Goal: Task Accomplishment & Management: Use online tool/utility

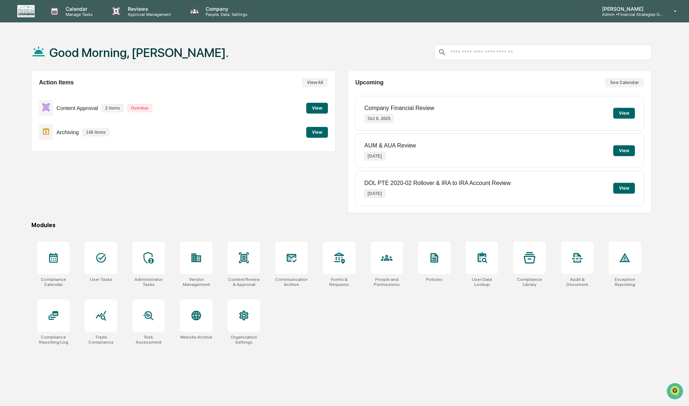
click at [316, 108] on button "View" at bounding box center [317, 108] width 22 height 11
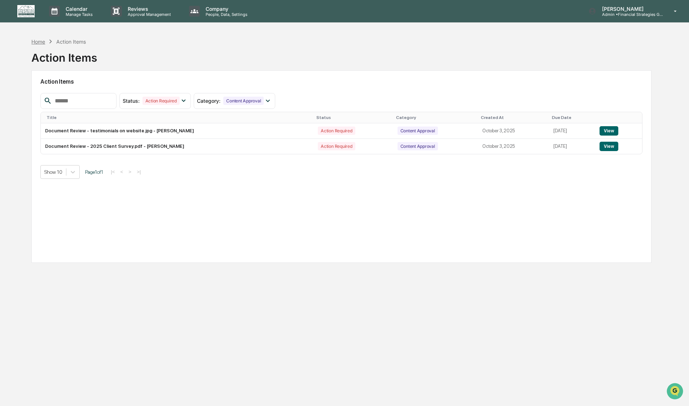
click at [32, 40] on div "Home" at bounding box center [38, 42] width 14 height 6
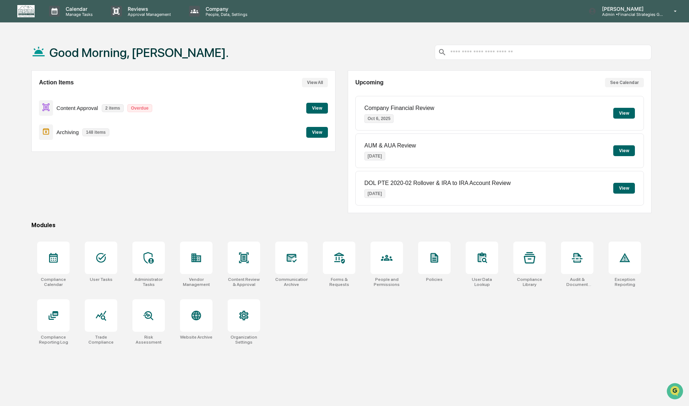
click at [311, 131] on button "View" at bounding box center [317, 132] width 22 height 11
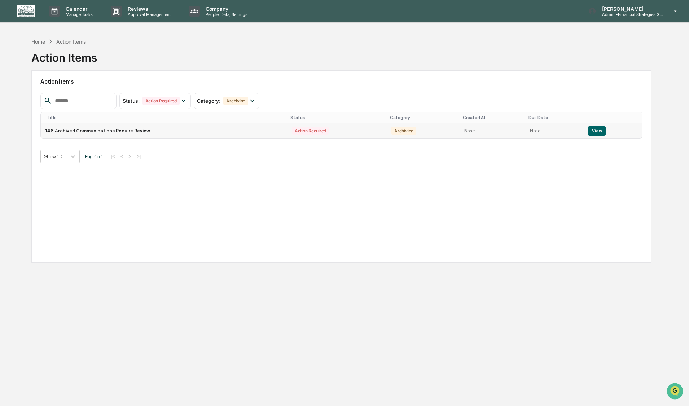
click at [590, 132] on button "View" at bounding box center [596, 130] width 18 height 9
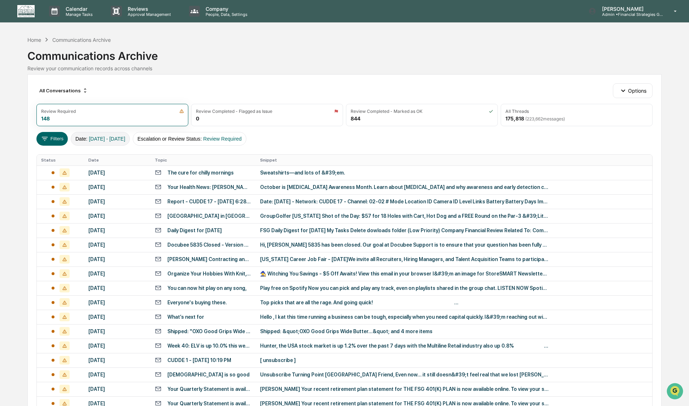
click at [98, 138] on span "[DATE] - [DATE]" at bounding box center [107, 139] width 36 height 6
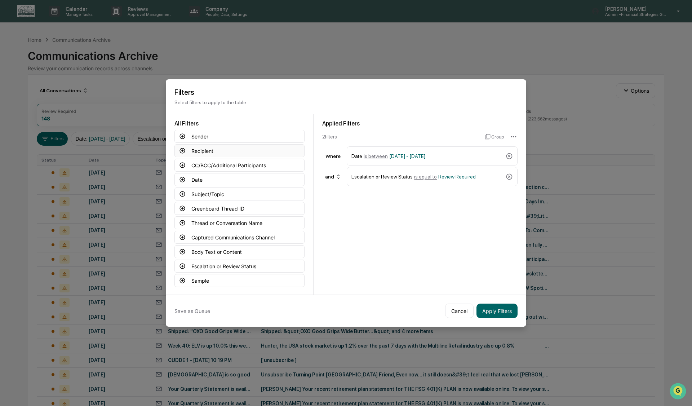
click at [200, 151] on button "Recipient" at bounding box center [240, 150] width 130 height 13
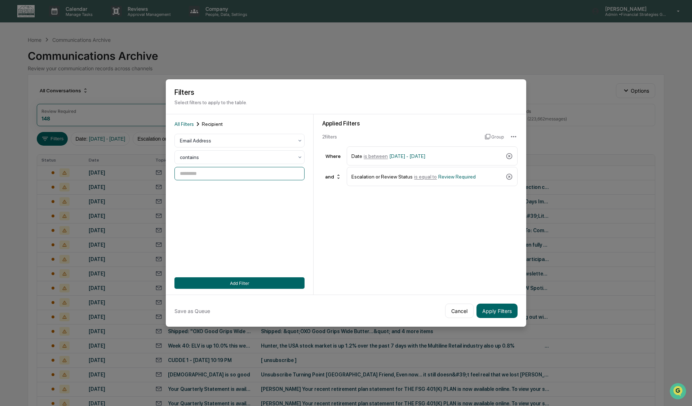
click at [205, 173] on input at bounding box center [240, 173] width 130 height 13
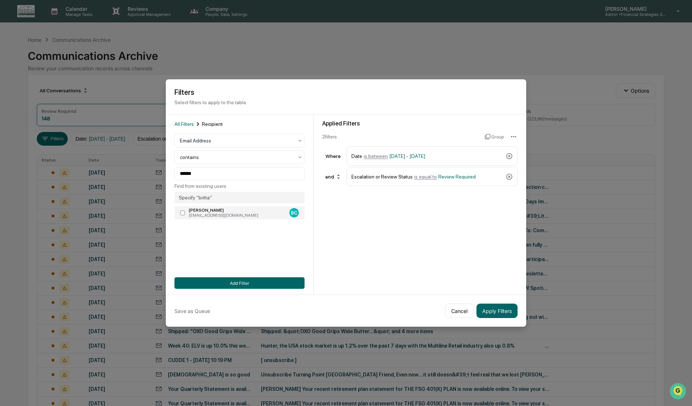
type input "**********"
click at [371, 153] on span "is between" at bounding box center [376, 156] width 24 height 6
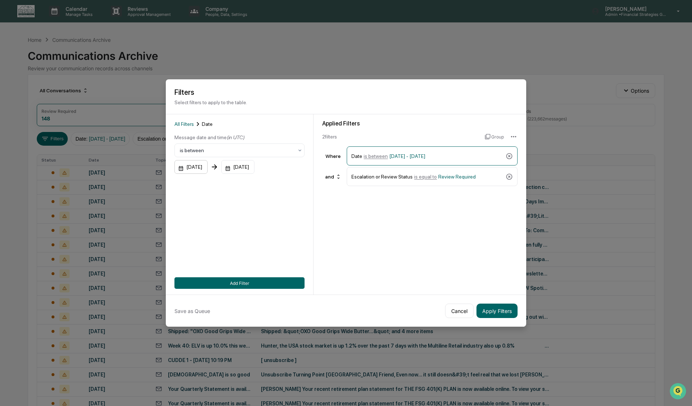
click at [200, 163] on div "[DATE]" at bounding box center [191, 167] width 33 height 14
click at [279, 184] on icon "Next month" at bounding box center [277, 183] width 8 height 8
click at [210, 184] on icon "calendar view is open, switch to year view" at bounding box center [206, 183] width 8 height 8
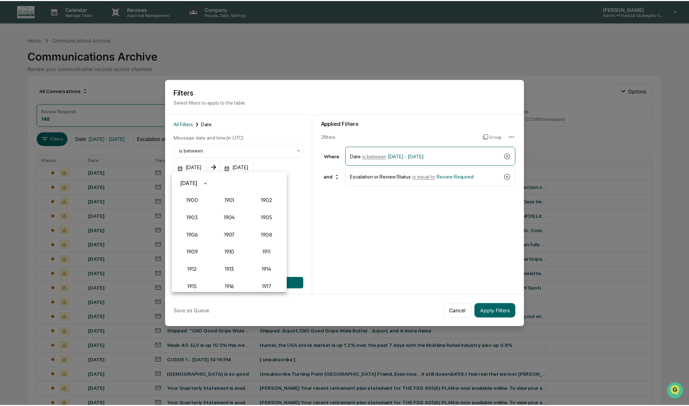
scroll to position [668, 0]
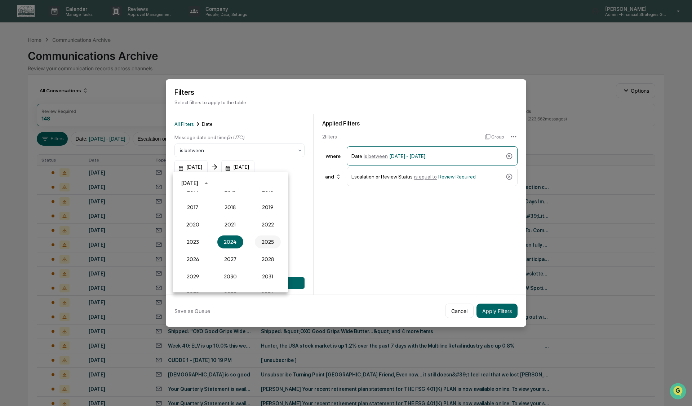
click at [268, 243] on button "2025" at bounding box center [268, 241] width 26 height 13
click at [189, 256] on button "Oct" at bounding box center [193, 257] width 26 height 13
click at [243, 213] on button "2" at bounding box center [244, 213] width 13 height 13
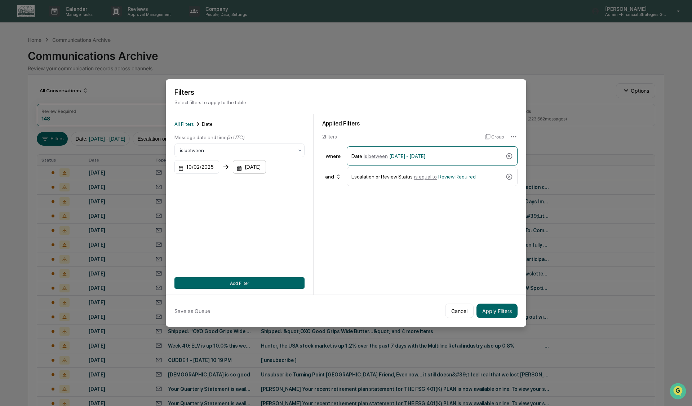
click at [254, 164] on div "[DATE]" at bounding box center [249, 167] width 33 height 14
click at [190, 217] on div at bounding box center [346, 203] width 692 height 406
click at [508, 173] on icon at bounding box center [509, 176] width 7 height 7
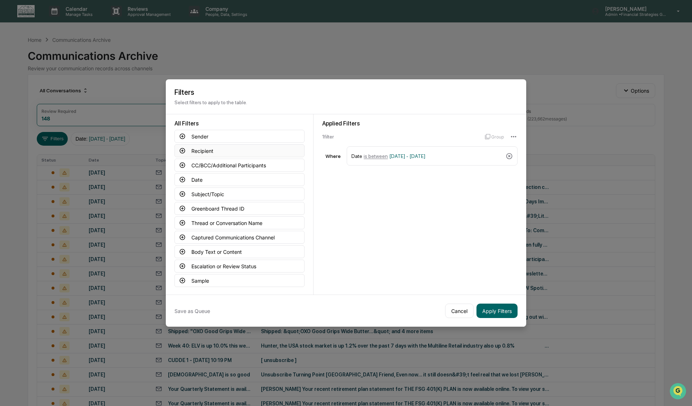
click at [197, 151] on button "Recipient" at bounding box center [240, 150] width 130 height 13
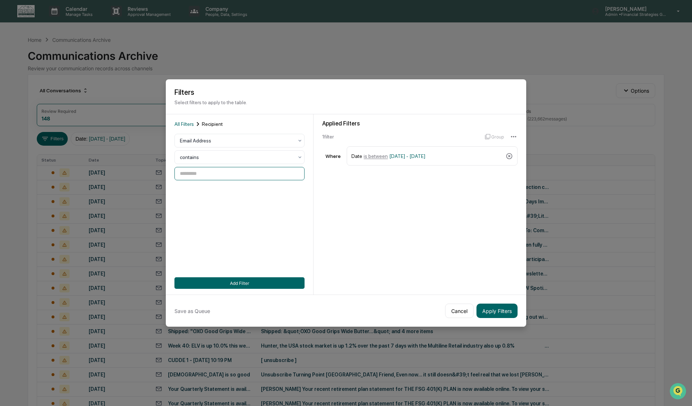
click at [196, 173] on input at bounding box center [240, 173] width 130 height 13
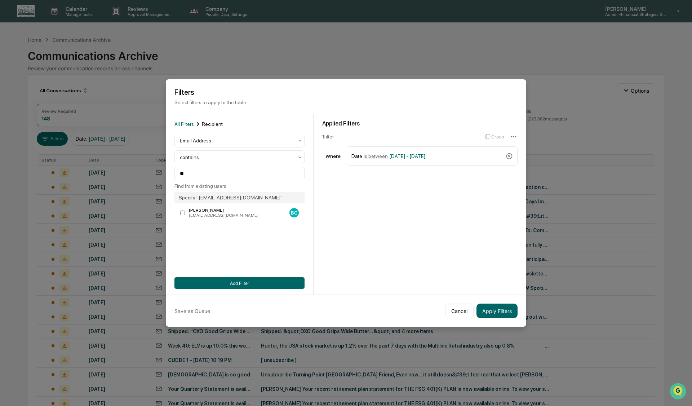
type input "**********"
click at [224, 281] on button "Add Filter" at bounding box center [240, 283] width 130 height 12
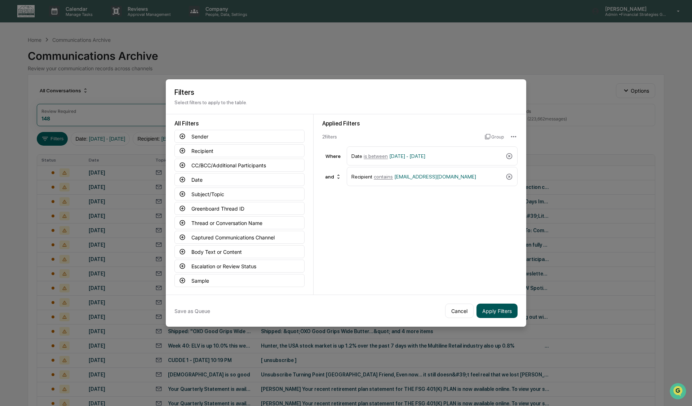
click at [489, 311] on button "Apply Filters" at bounding box center [497, 311] width 41 height 14
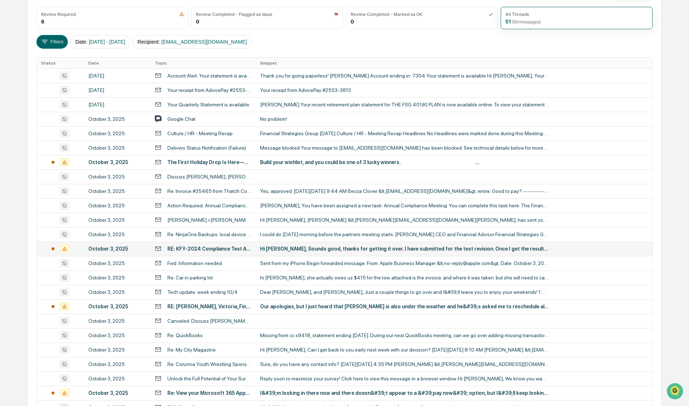
scroll to position [108, 0]
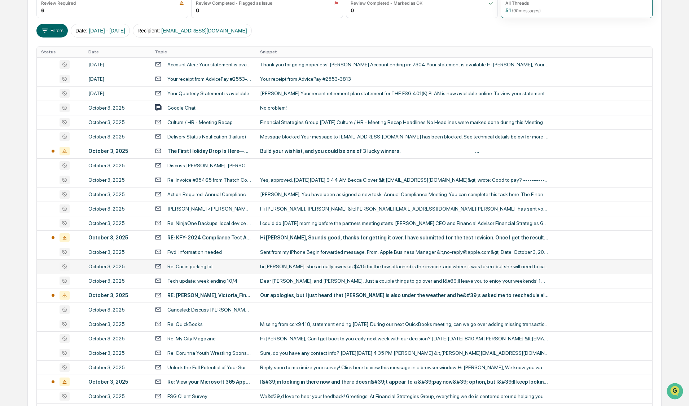
click at [314, 268] on div "hi [PERSON_NAME], she actually owes us $415 for the tow. attached is the invoic…" at bounding box center [404, 267] width 289 height 6
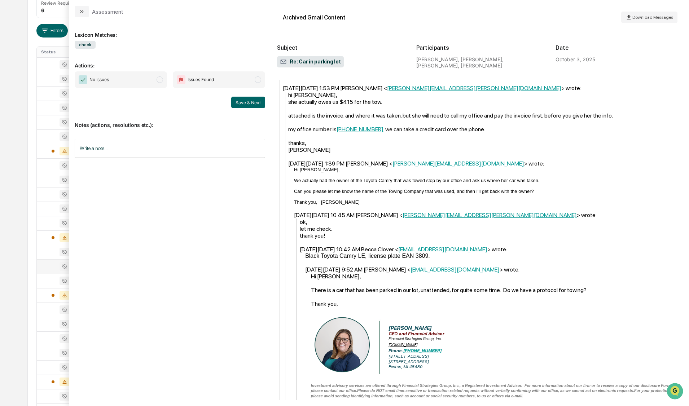
scroll to position [397, 0]
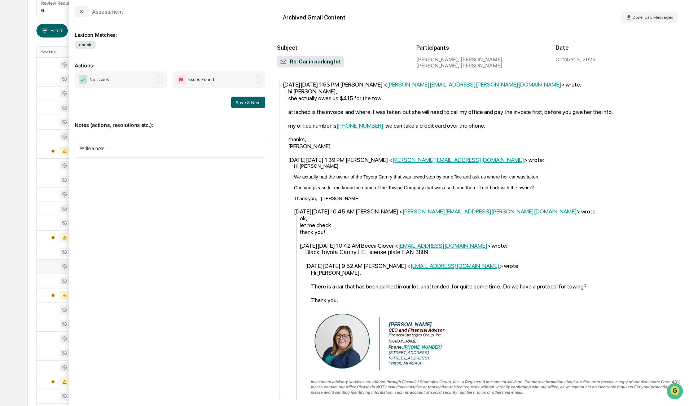
click at [20, 105] on div "Calendar Manage Tasks Reviews Approval Management Company People, Data, Setting…" at bounding box center [344, 175] width 689 height 567
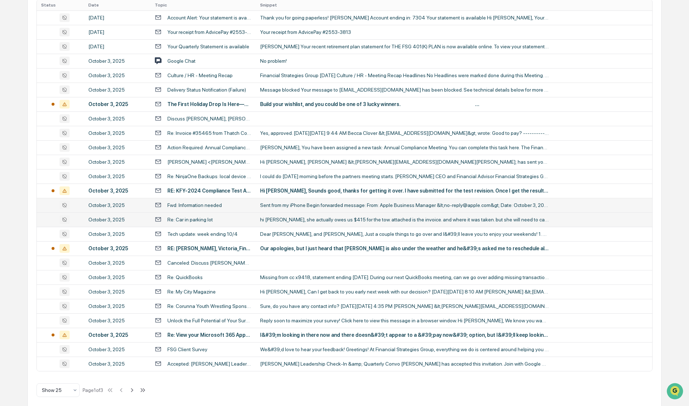
scroll to position [161, 0]
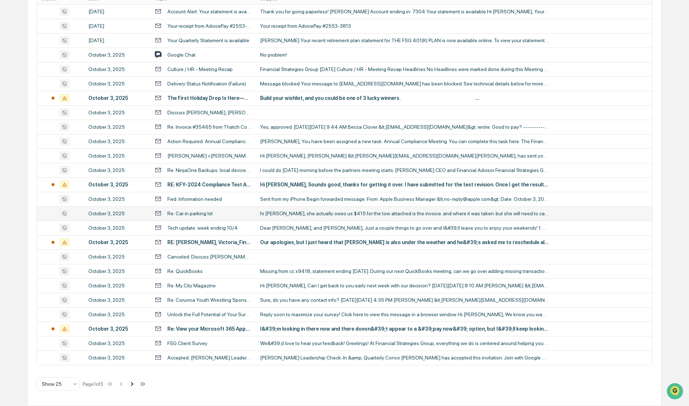
click at [135, 385] on icon at bounding box center [132, 384] width 8 height 8
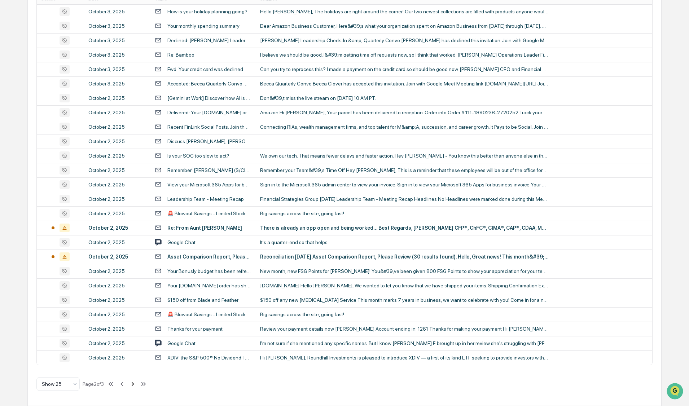
click at [135, 384] on icon at bounding box center [133, 384] width 8 height 8
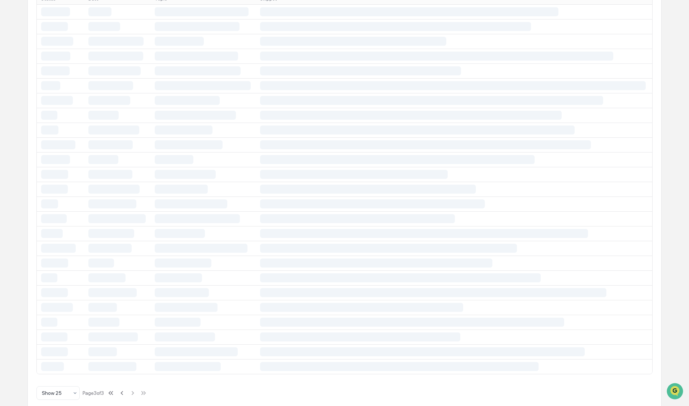
scroll to position [0, 0]
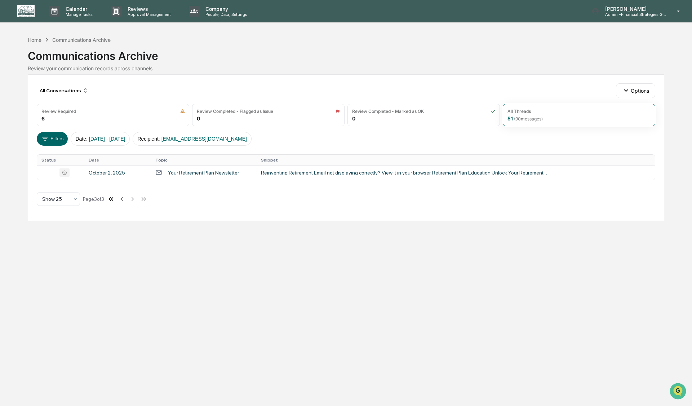
click at [114, 203] on icon at bounding box center [111, 199] width 8 height 8
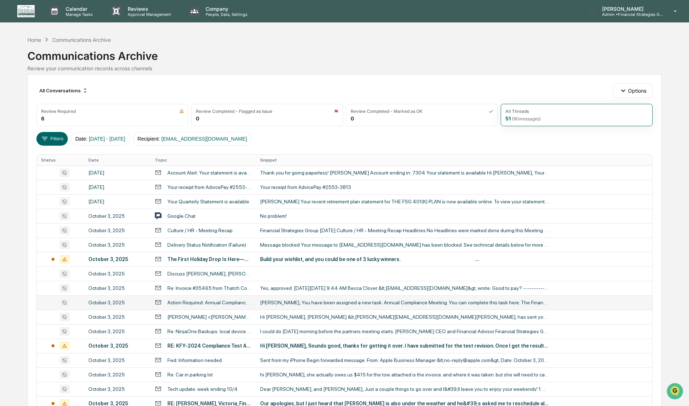
scroll to position [36, 0]
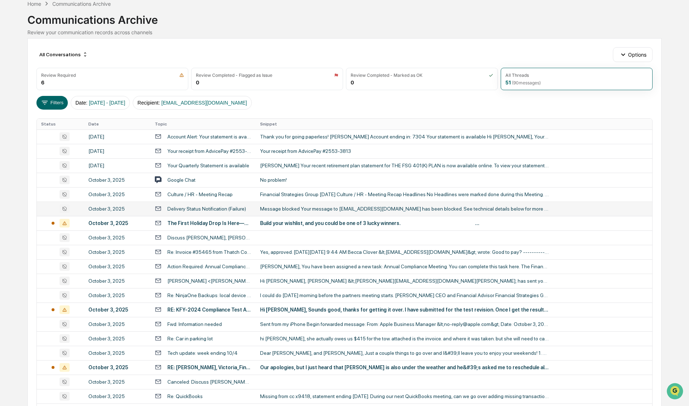
click at [337, 213] on td "Message blocked Your message to [EMAIL_ADDRESS][DOMAIN_NAME] has been blocked. …" at bounding box center [454, 209] width 396 height 14
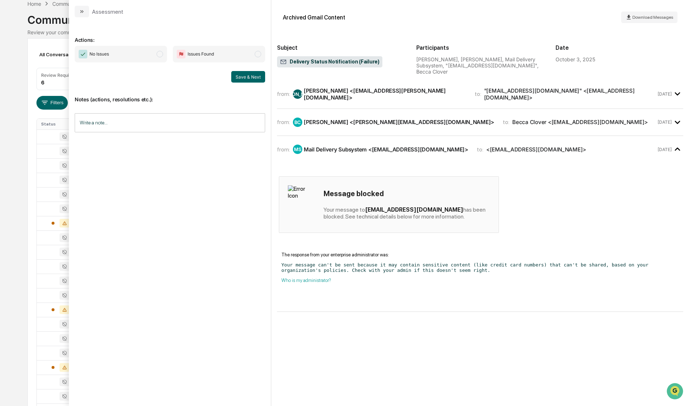
click at [408, 94] on div "[PERSON_NAME] <[EMAIL_ADDRESS][PERSON_NAME][DOMAIN_NAME]>" at bounding box center [385, 94] width 162 height 14
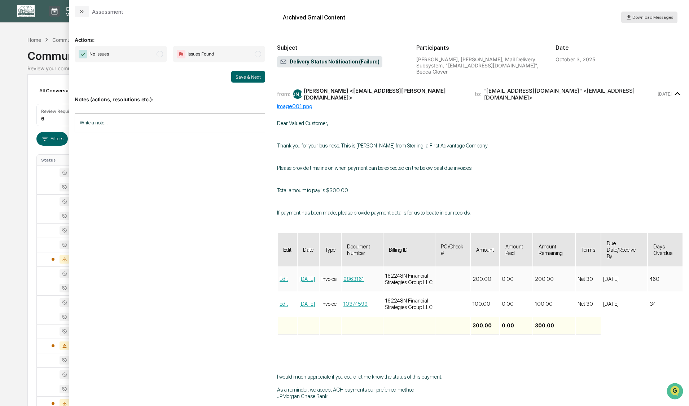
click at [650, 17] on span "Download Messages" at bounding box center [652, 17] width 41 height 5
